Goal: Information Seeking & Learning: Find contact information

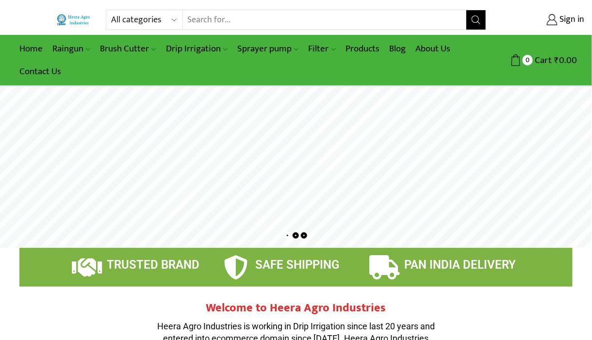
click at [42, 71] on link "Contact Us" at bounding box center [40, 71] width 51 height 23
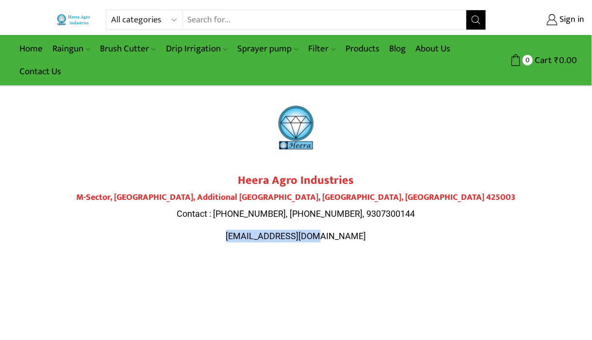
drag, startPoint x: 249, startPoint y: 234, endPoint x: 353, endPoint y: 231, distance: 103.4
click at [353, 231] on p "heeraagro@gmail.com" at bounding box center [295, 236] width 543 height 13
drag, startPoint x: 353, startPoint y: 232, endPoint x: 280, endPoint y: 235, distance: 73.3
click at [280, 235] on span "heeraagro@gmail.com" at bounding box center [296, 236] width 140 height 10
drag, startPoint x: 301, startPoint y: 234, endPoint x: 259, endPoint y: 238, distance: 42.8
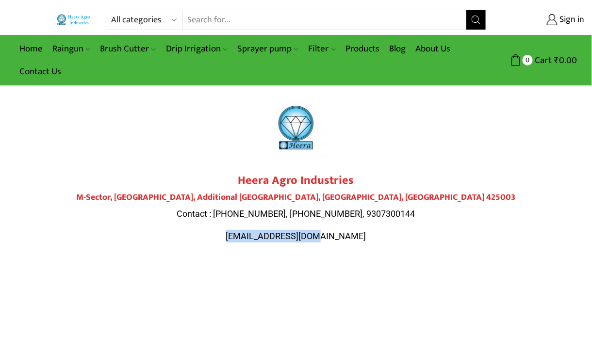
click at [259, 238] on span "heeraagro@gmail.com" at bounding box center [296, 236] width 140 height 10
drag, startPoint x: 336, startPoint y: 233, endPoint x: 357, endPoint y: 238, distance: 21.4
click at [357, 238] on p "heeraagro@gmail.com" at bounding box center [295, 236] width 543 height 13
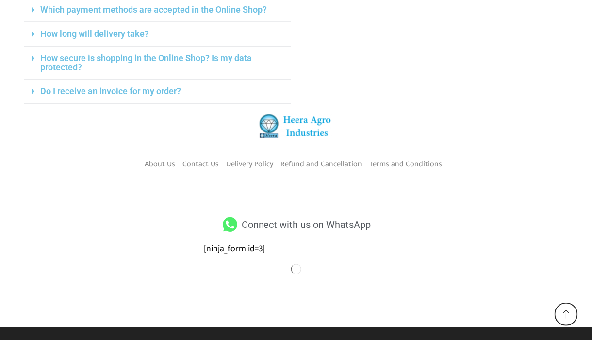
scroll to position [444, 0]
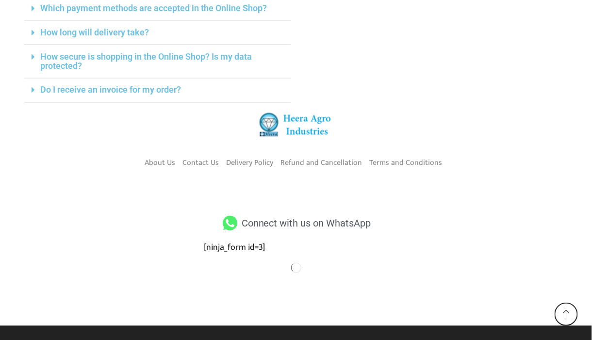
click at [233, 223] on icon at bounding box center [230, 223] width 18 height 15
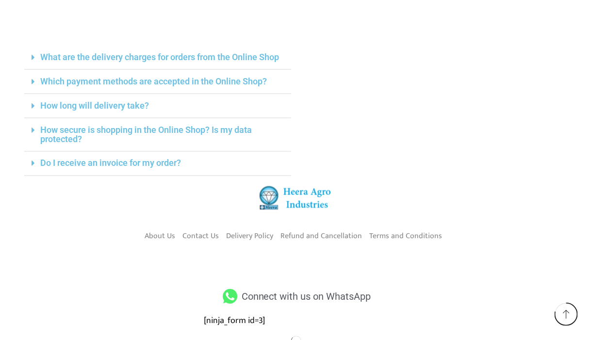
scroll to position [347, 0]
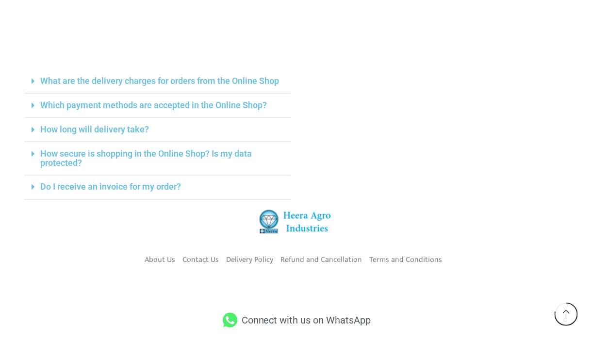
click at [229, 316] on icon at bounding box center [230, 320] width 18 height 15
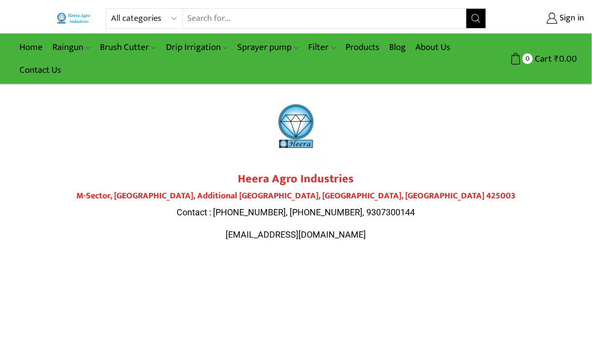
scroll to position [0, 0]
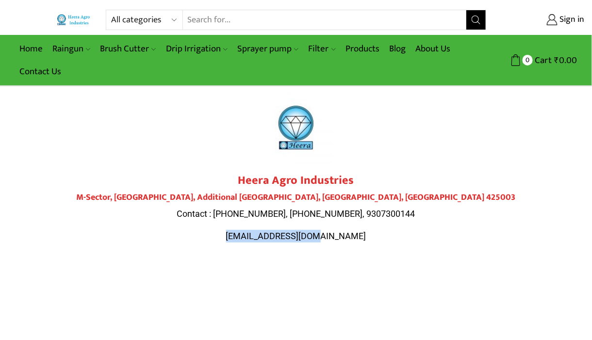
drag, startPoint x: 337, startPoint y: 234, endPoint x: 250, endPoint y: 235, distance: 86.4
click at [251, 235] on p "heeraagro@gmail.com" at bounding box center [295, 236] width 543 height 13
copy span "heeraagro@gmail.com"
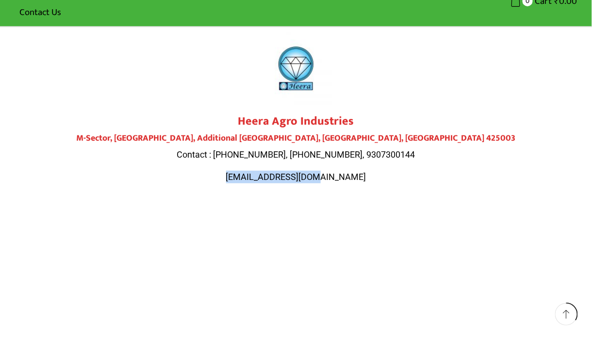
scroll to position [56, 0]
